Goal: Information Seeking & Learning: Learn about a topic

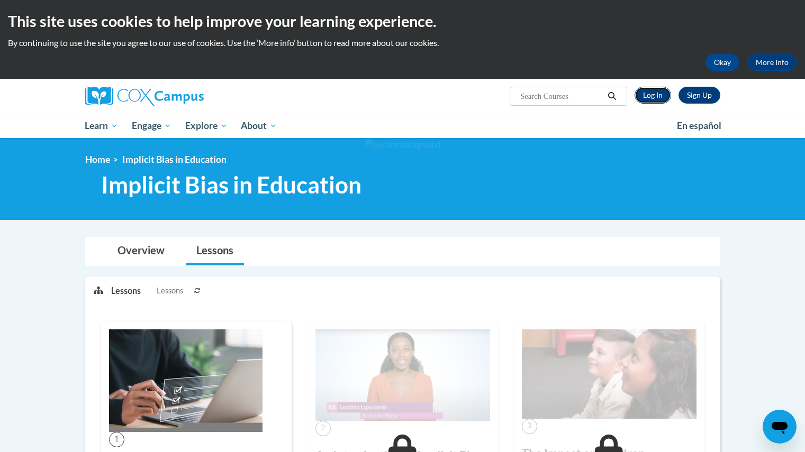
click at [656, 98] on link "Log In" at bounding box center [652, 95] width 36 height 17
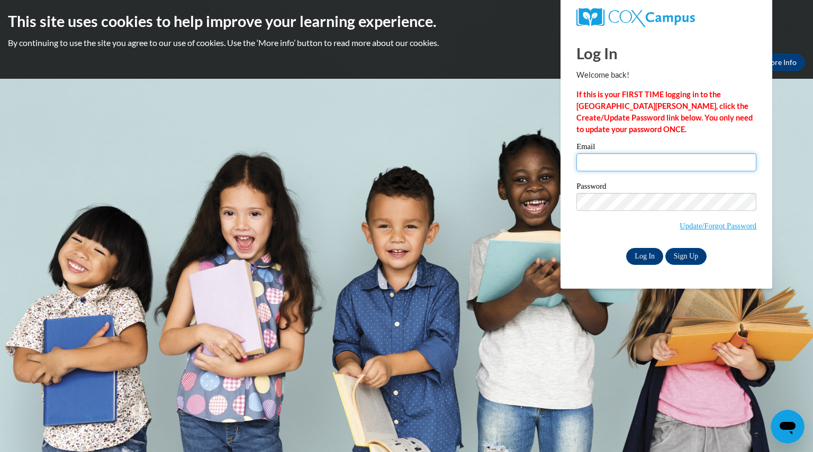
type input "teri.hart@hotmail.com"
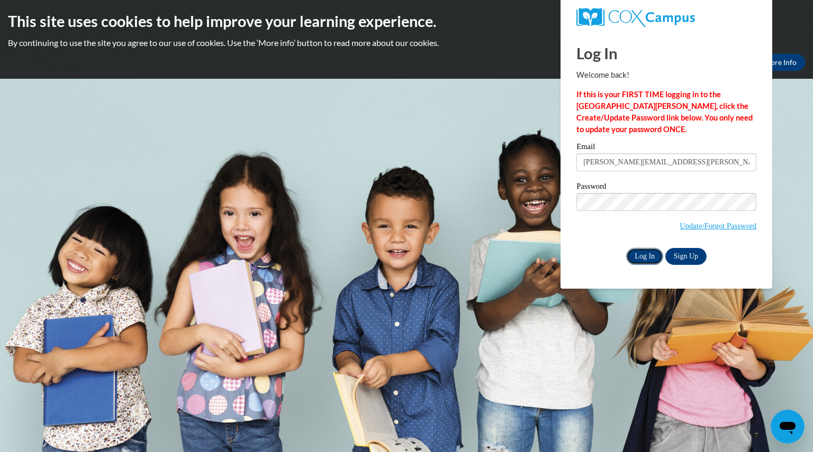
click at [644, 254] on input "Log In" at bounding box center [644, 256] width 37 height 17
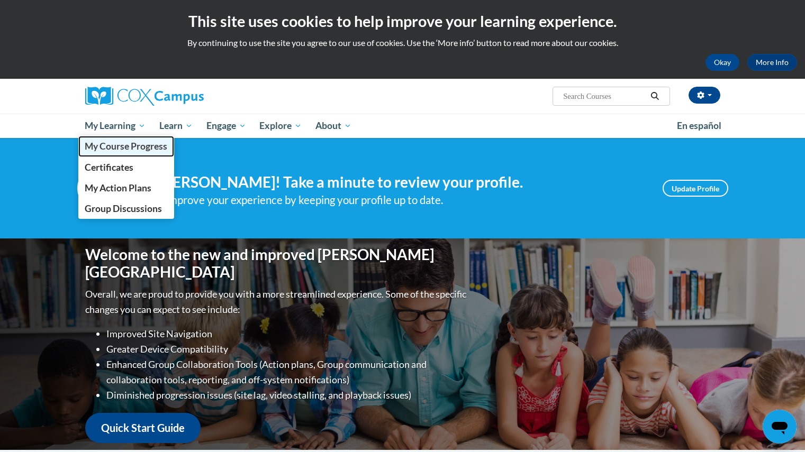
click at [130, 148] on span "My Course Progress" at bounding box center [126, 146] width 83 height 11
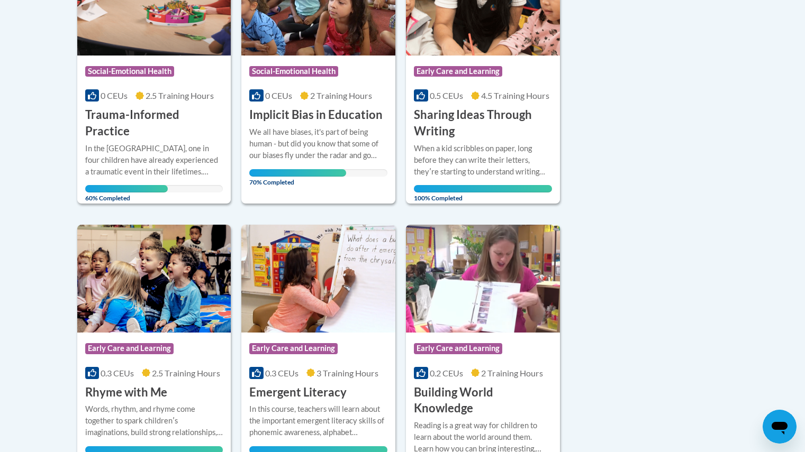
scroll to position [326, 0]
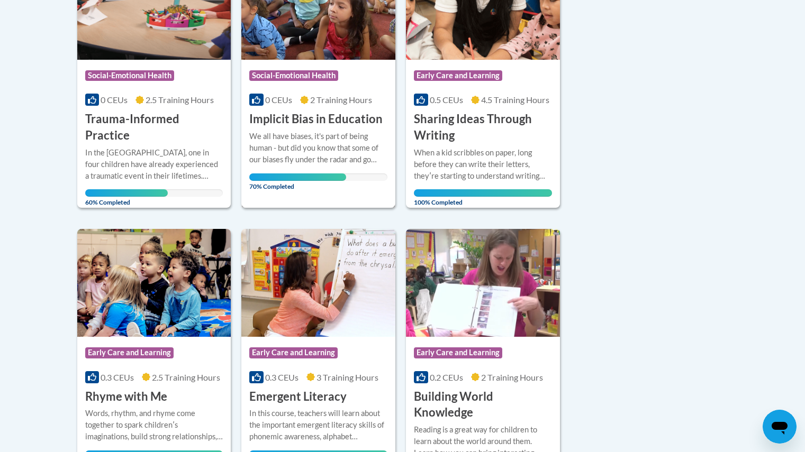
click at [302, 117] on h3 "Implicit Bias in Education" at bounding box center [315, 119] width 133 height 16
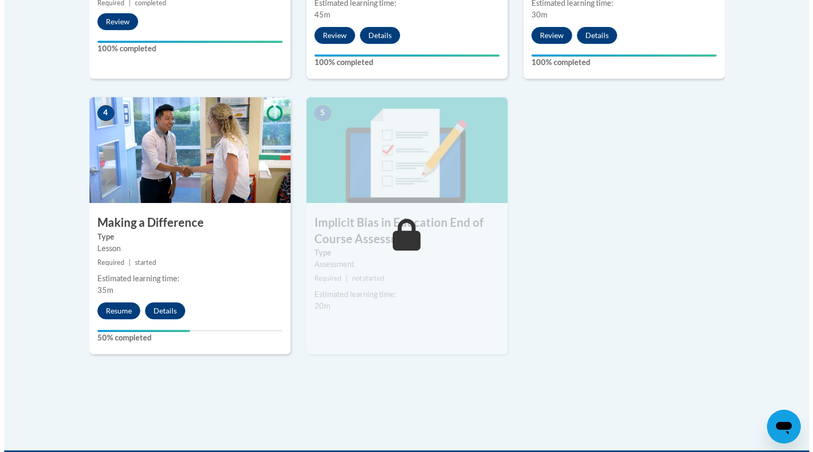
scroll to position [550, 0]
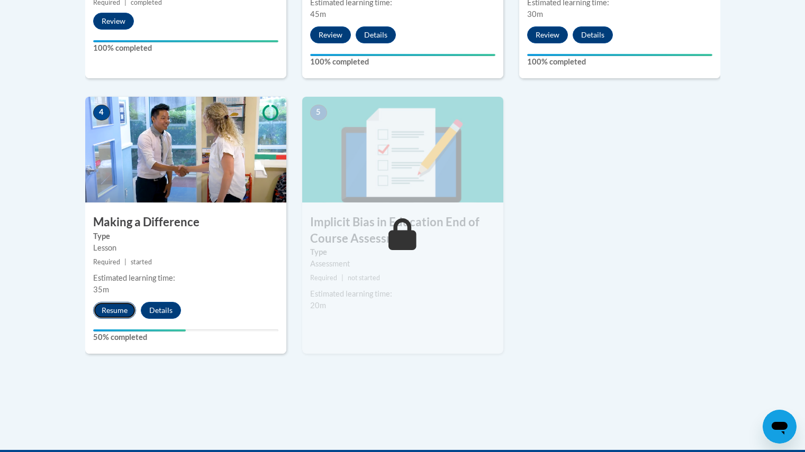
click at [111, 309] on button "Resume" at bounding box center [114, 310] width 43 height 17
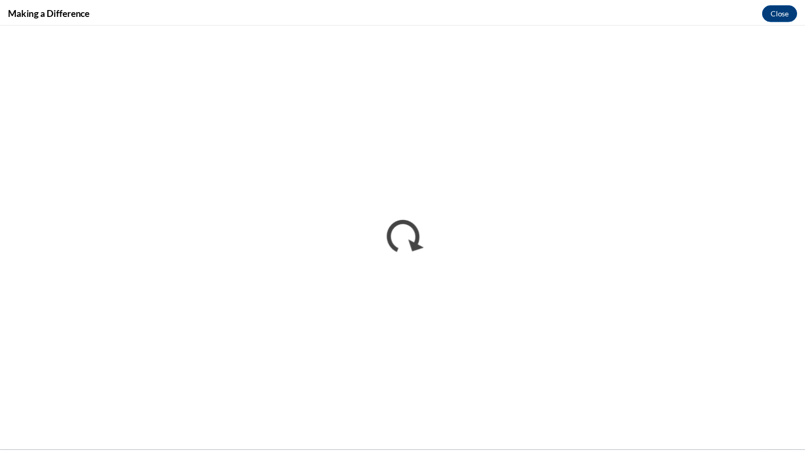
scroll to position [0, 0]
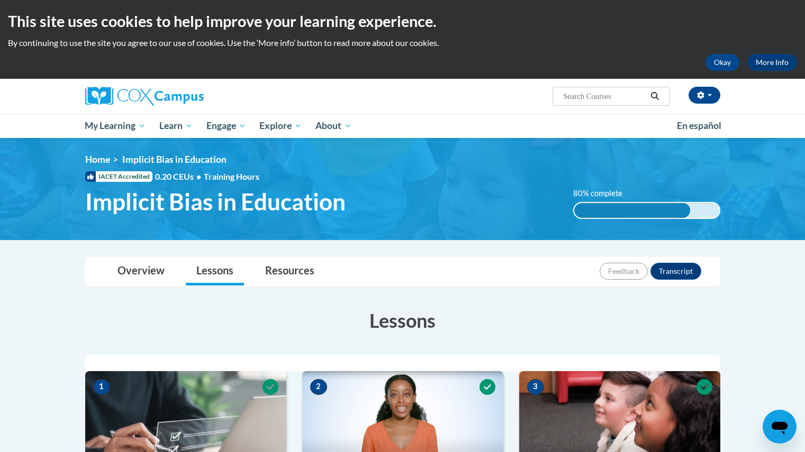
drag, startPoint x: 0, startPoint y: 0, endPoint x: 408, endPoint y: 295, distance: 503.9
